Goal: Communication & Community: Answer question/provide support

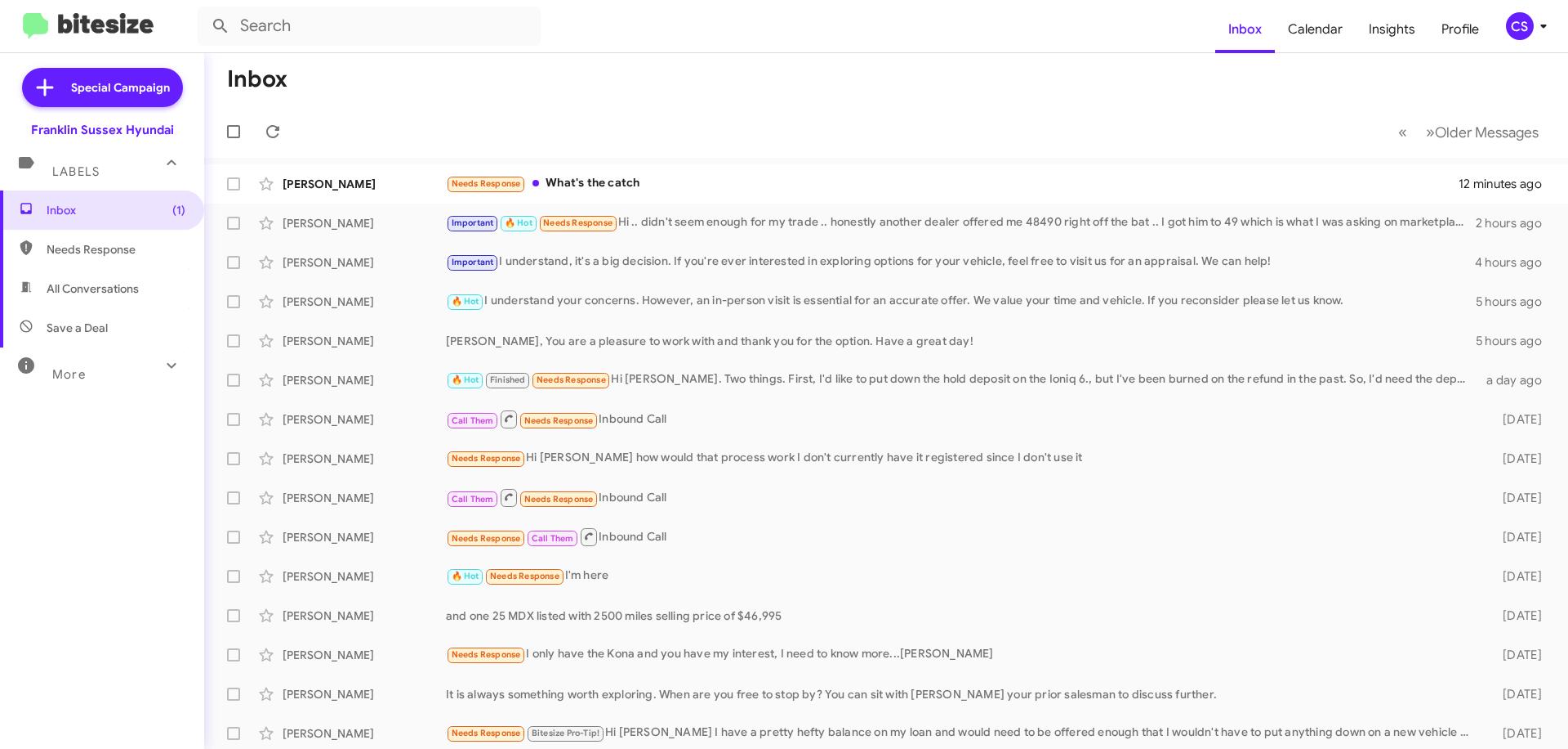
click at [681, 187] on div "Needs Response What's the catch" at bounding box center [952, 184] width 1012 height 19
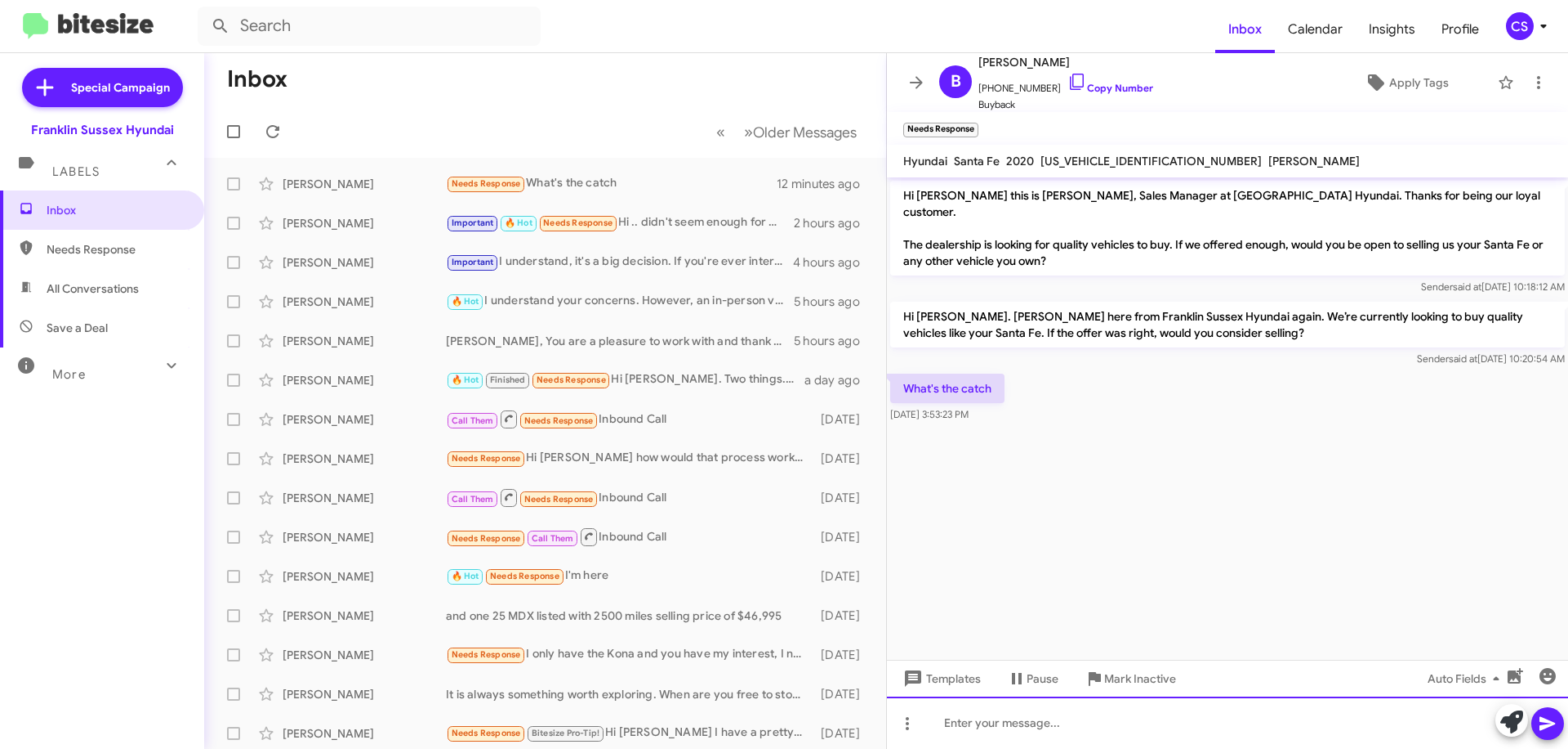
click at [1025, 727] on div at bounding box center [1227, 723] width 681 height 52
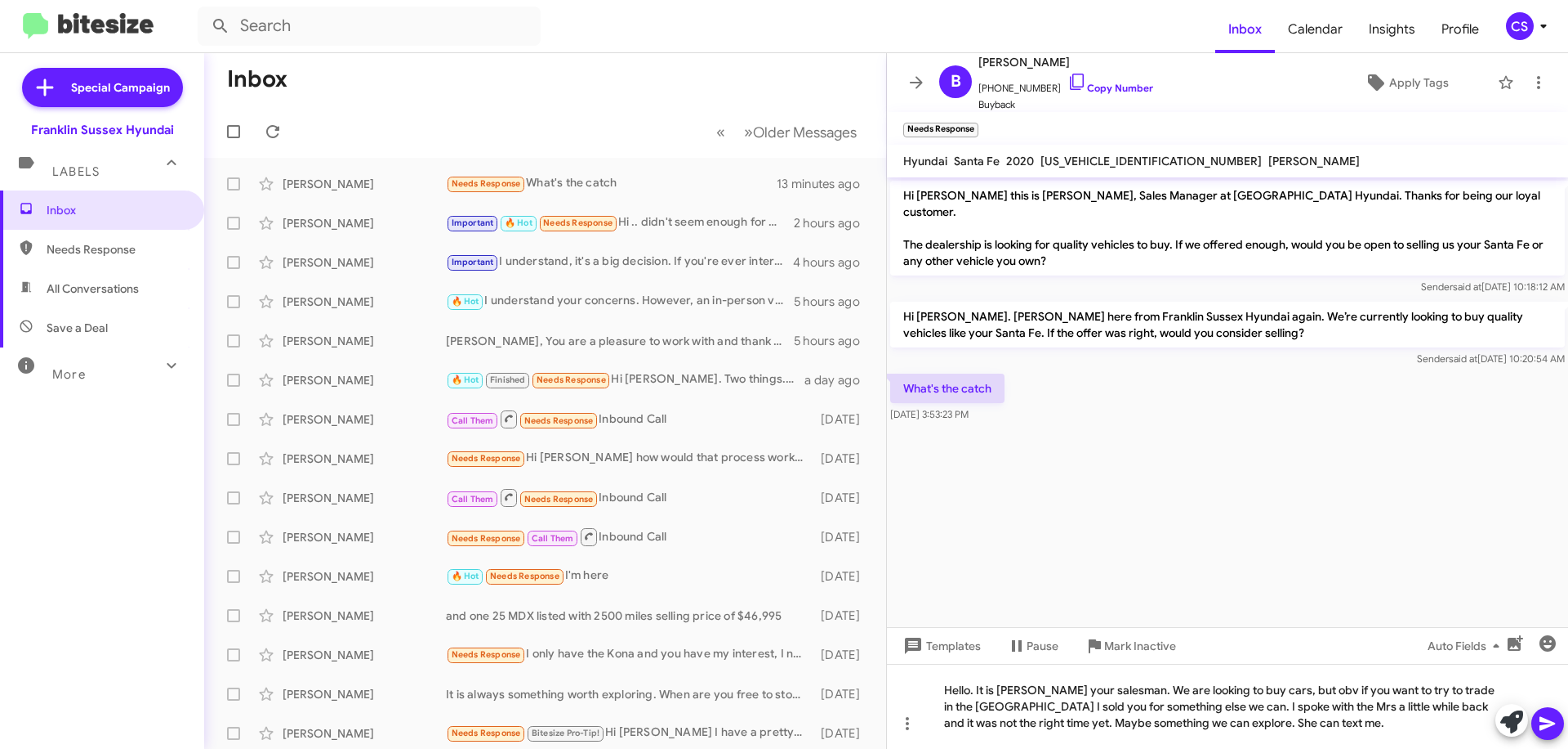
click at [1550, 725] on icon at bounding box center [1548, 724] width 16 height 14
